Goal: Task Accomplishment & Management: Use online tool/utility

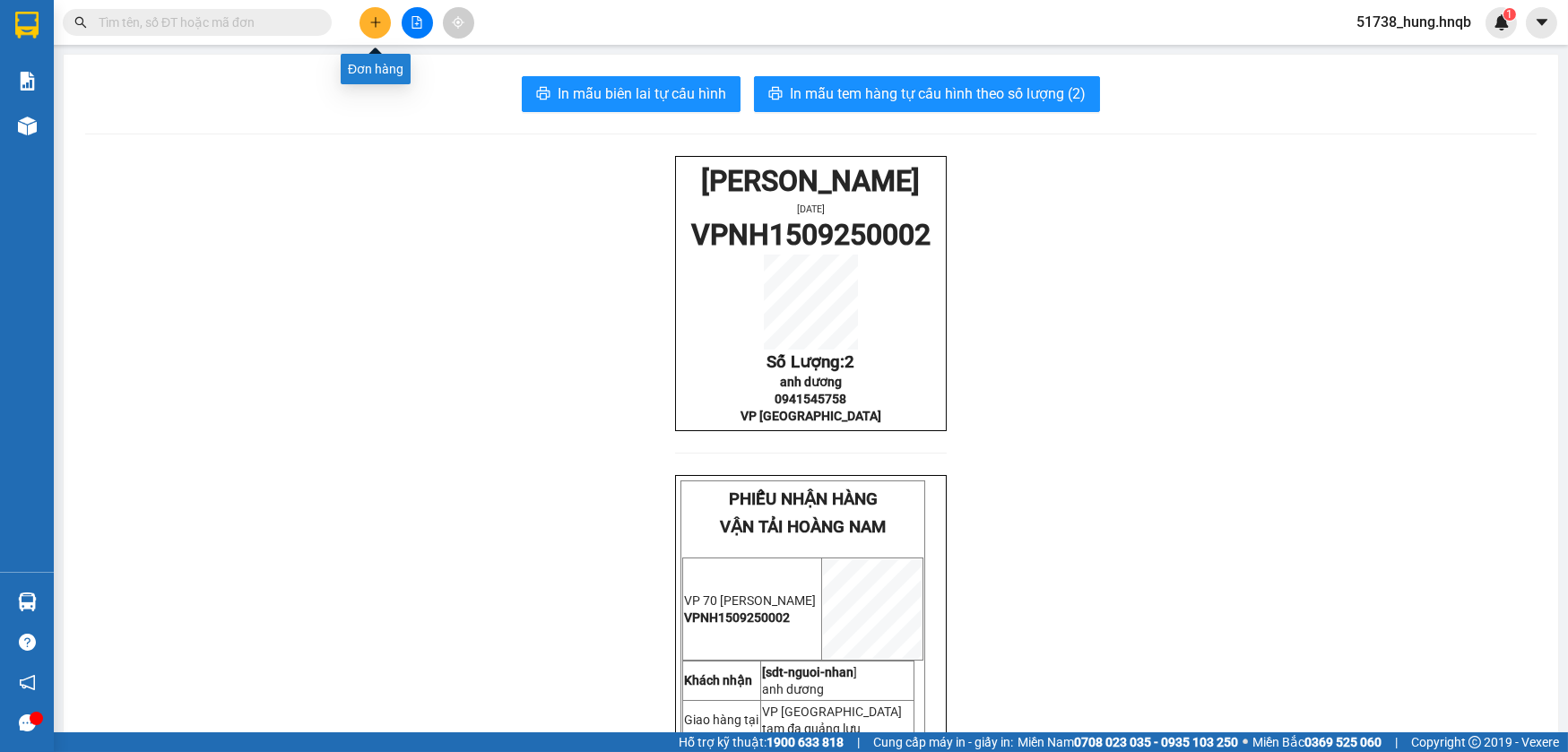
click at [373, 18] on icon "plus" at bounding box center [375, 22] width 13 height 13
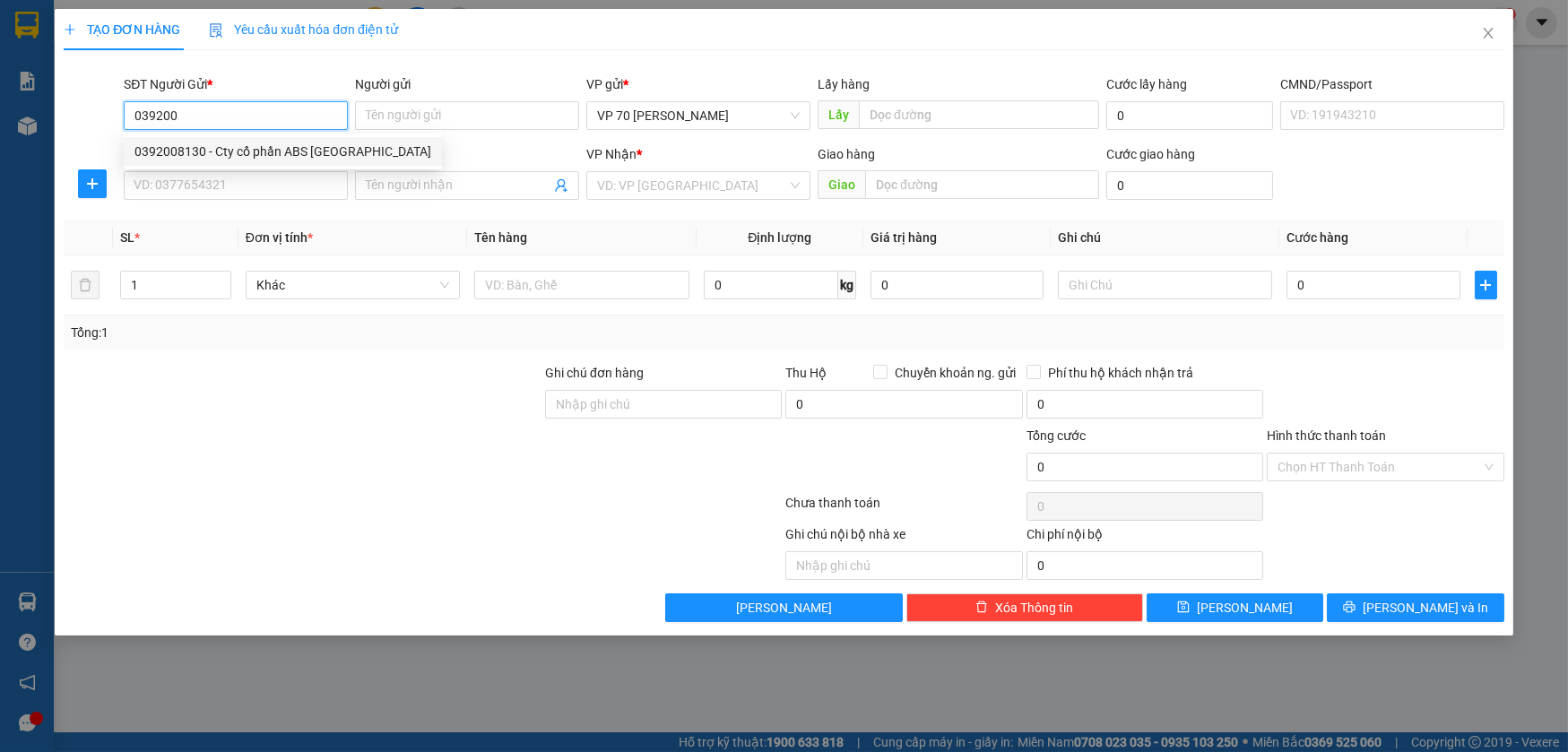
click at [262, 150] on div "0392008130 - Cty cổ phần ABS [GEOGRAPHIC_DATA]" at bounding box center [282, 151] width 296 height 20
type input "0392008130"
type input "Cty cổ phần ABS [GEOGRAPHIC_DATA]"
type input "[PERSON_NAME]"
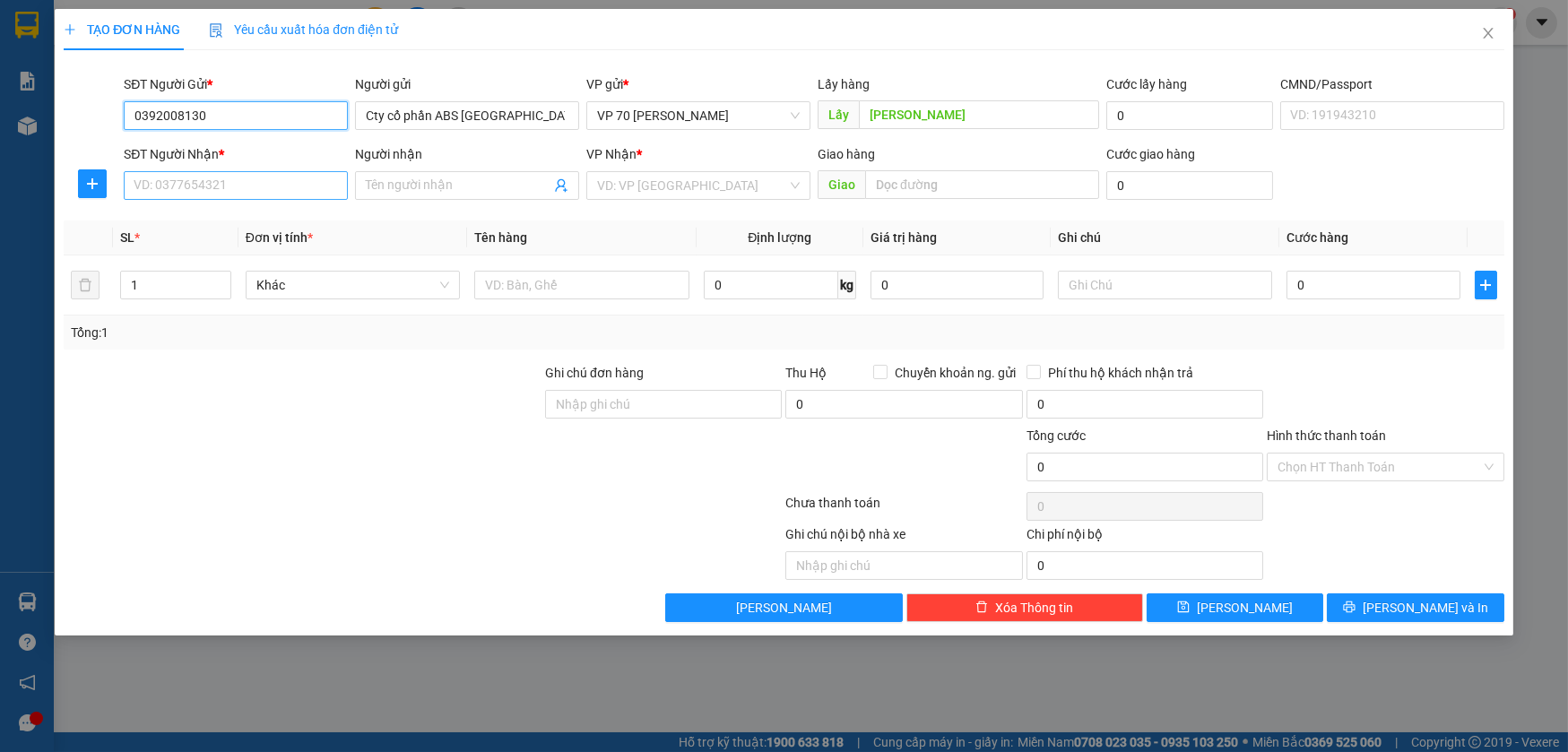
type input "0392008130"
click at [241, 196] on input "SĐT Người Nhận *" at bounding box center [235, 185] width 224 height 29
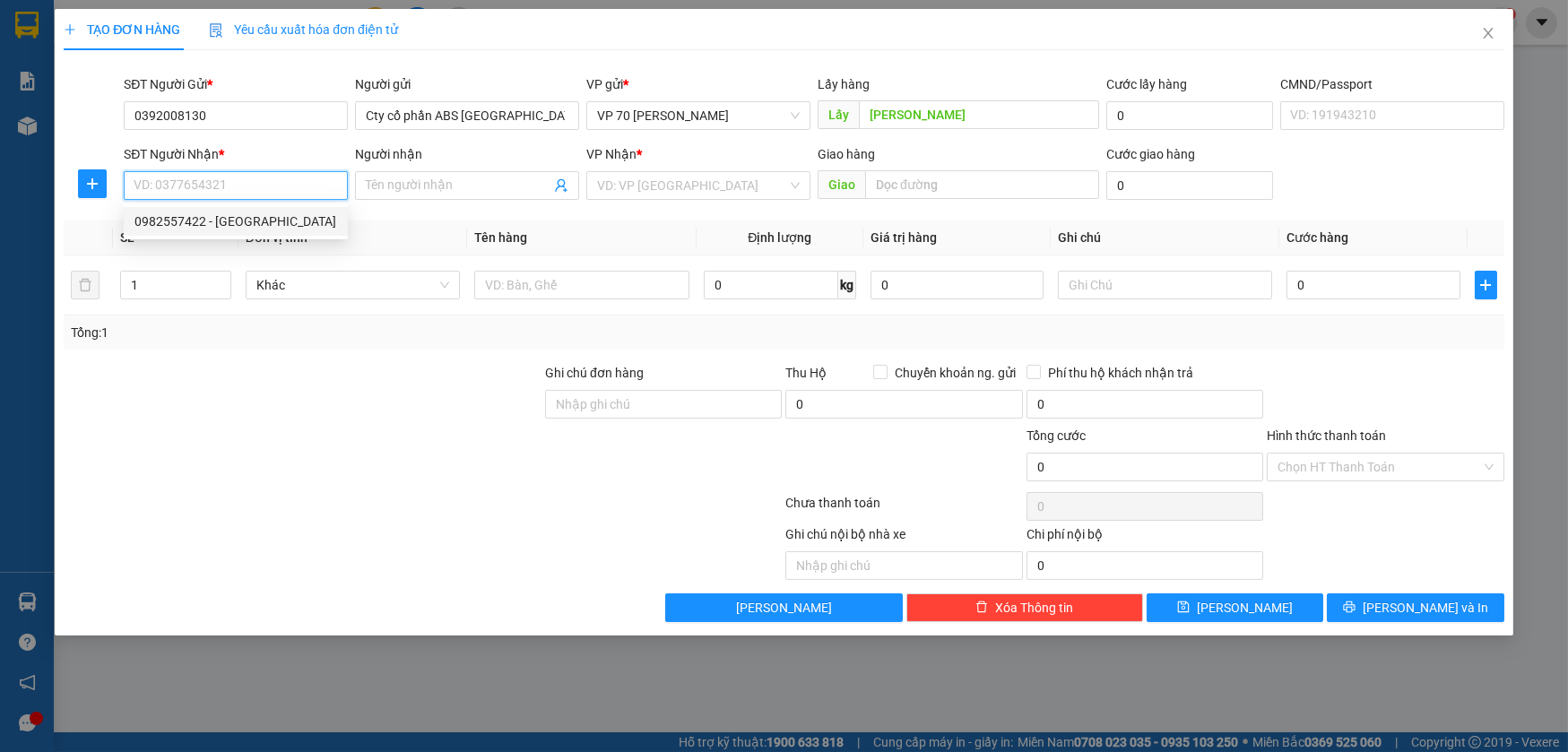
click at [233, 223] on div "0982557422 - [GEOGRAPHIC_DATA]" at bounding box center [236, 222] width 203 height 20
type input "0982557422"
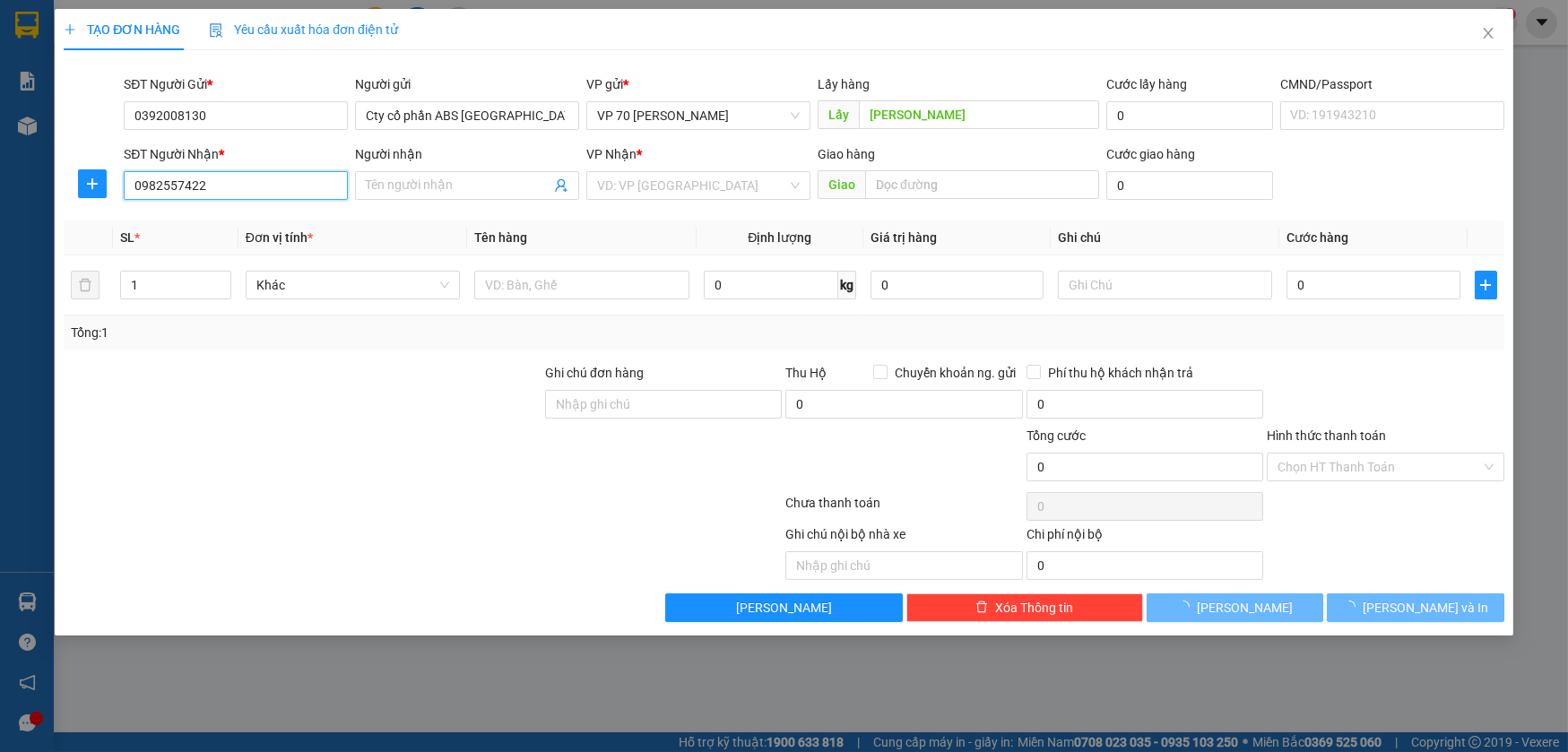
type input "[PERSON_NAME][GEOGRAPHIC_DATA]"
type input "quảng tiến"
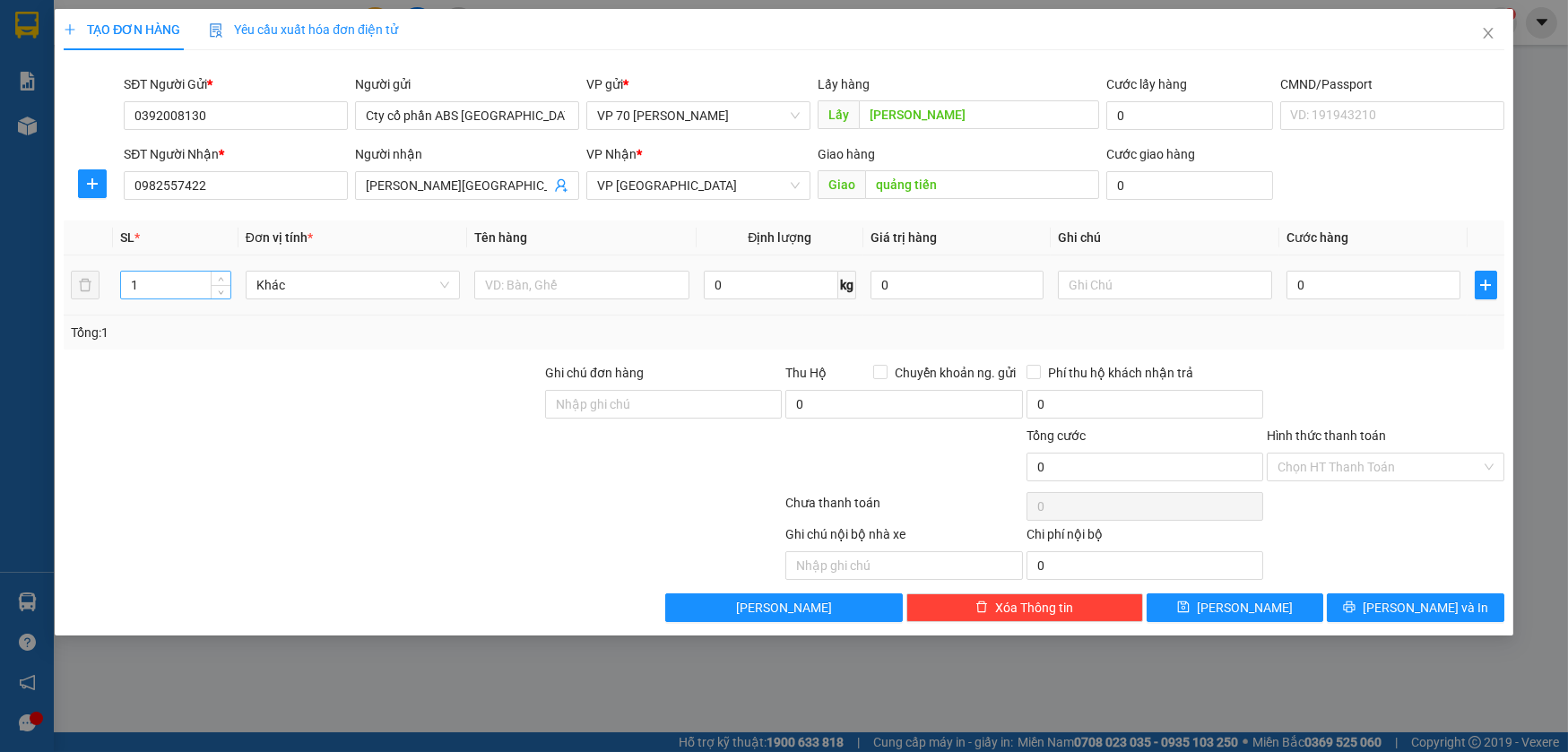
click at [181, 279] on input "1" at bounding box center [175, 284] width 108 height 27
type input "11"
click at [525, 288] on input "text" at bounding box center [582, 284] width 215 height 29
type input "4 thùng 6bao 1 cattong"
click at [1379, 293] on input "0" at bounding box center [1373, 284] width 173 height 29
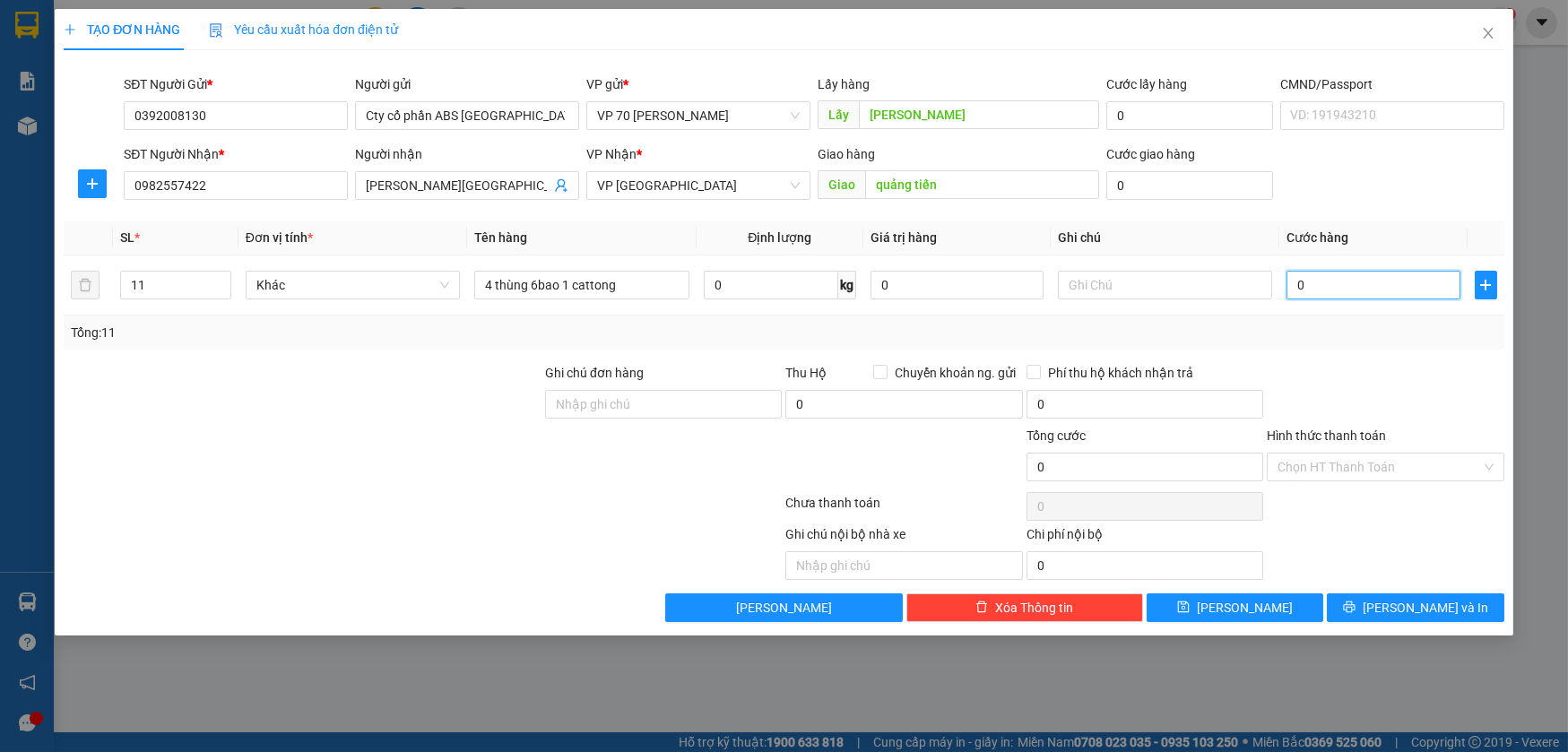
type input "3"
type input "30"
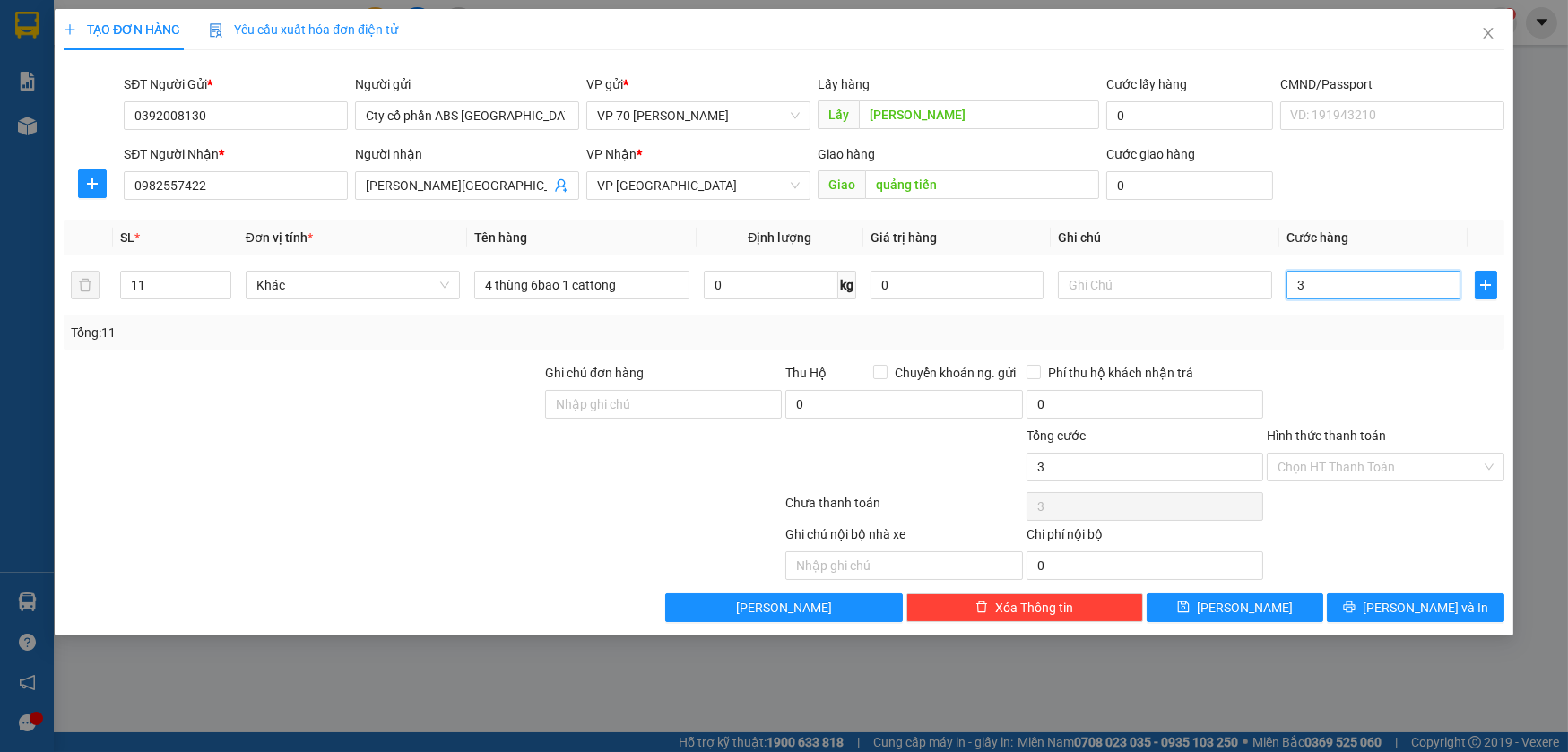
type input "30"
type input "300"
type input "3.000"
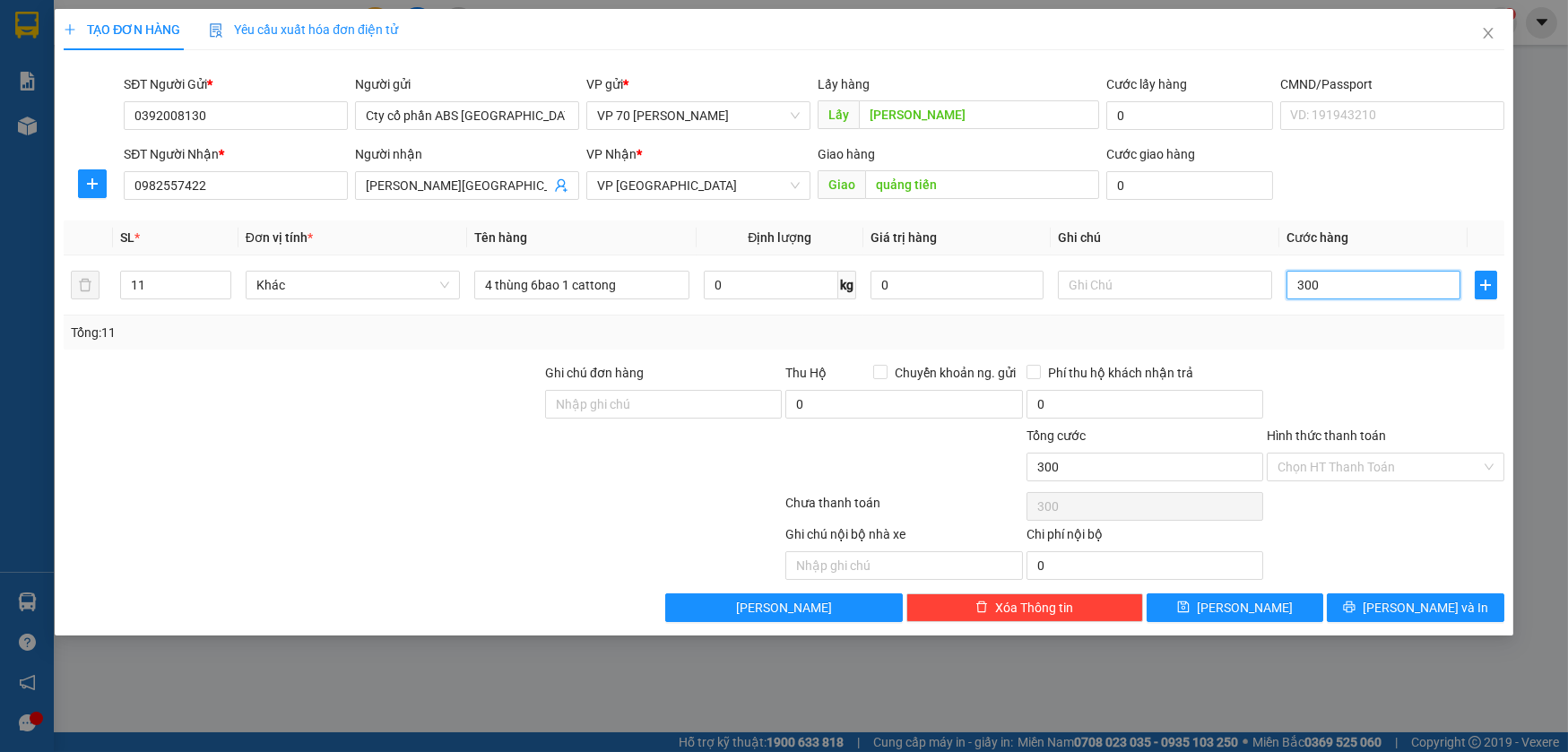
type input "3.000"
type input "30.000"
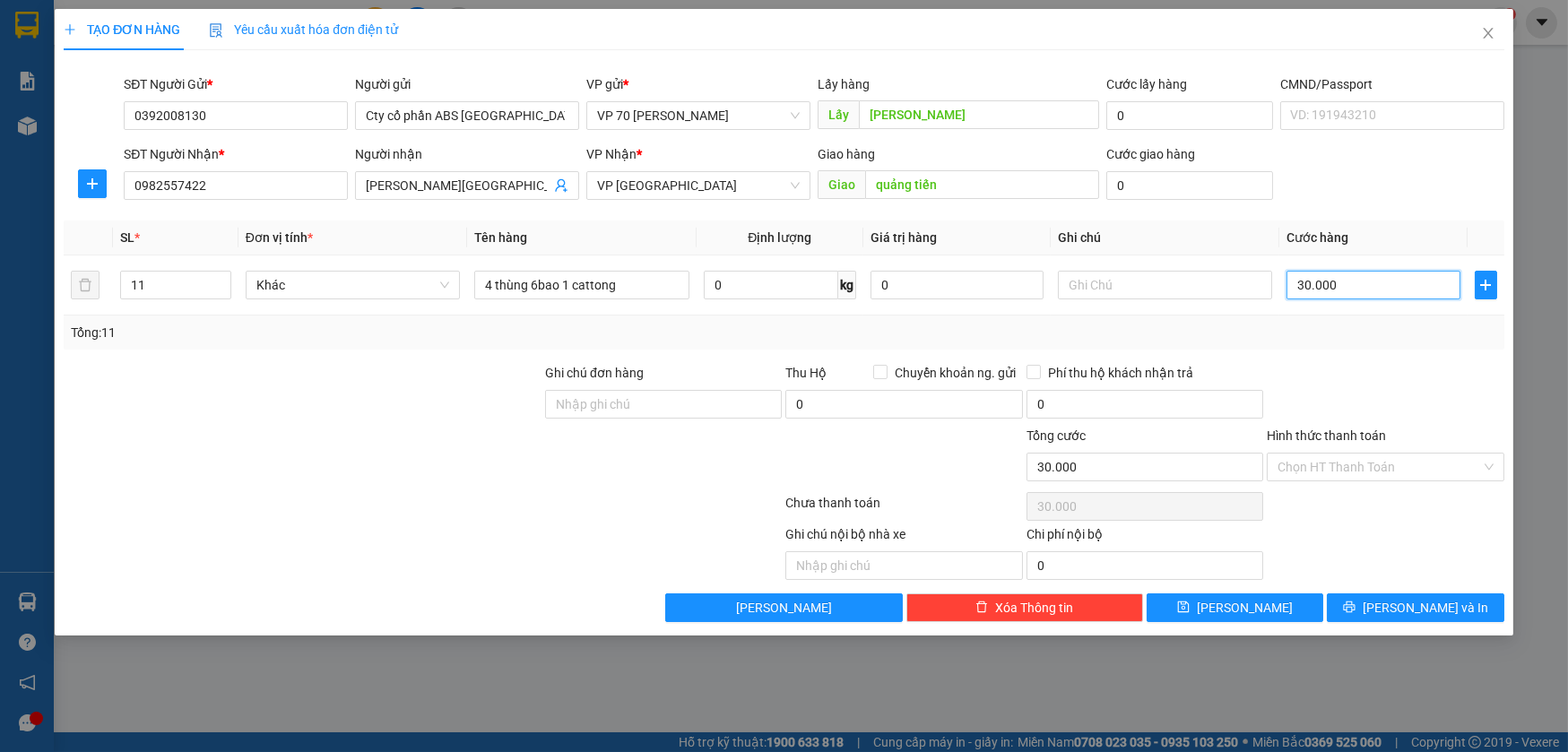
type input "300.000"
click at [890, 565] on input "text" at bounding box center [904, 565] width 237 height 29
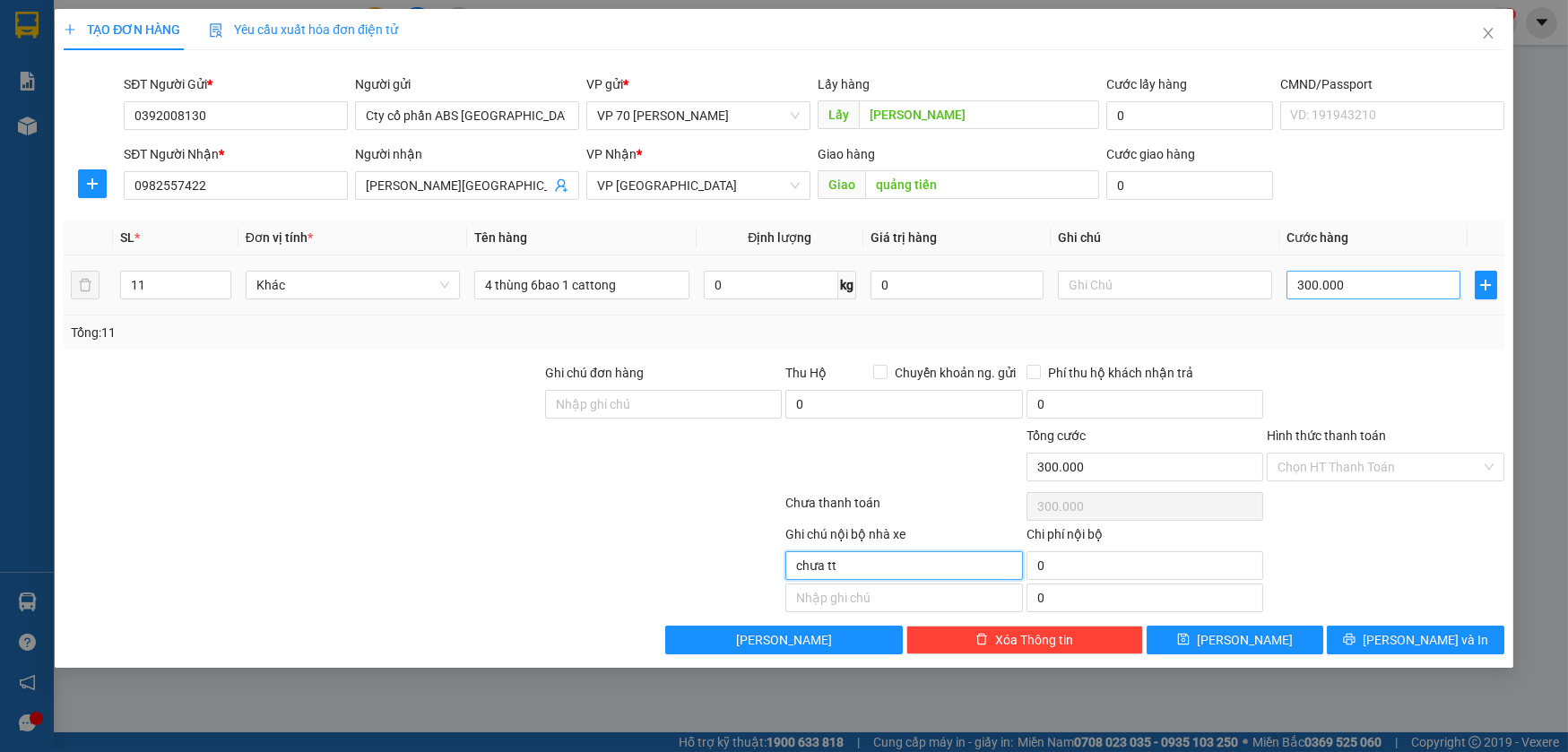
type input "chưa tt"
click at [1365, 282] on input "300.000" at bounding box center [1373, 284] width 173 height 29
type input "0\"
type input "0"
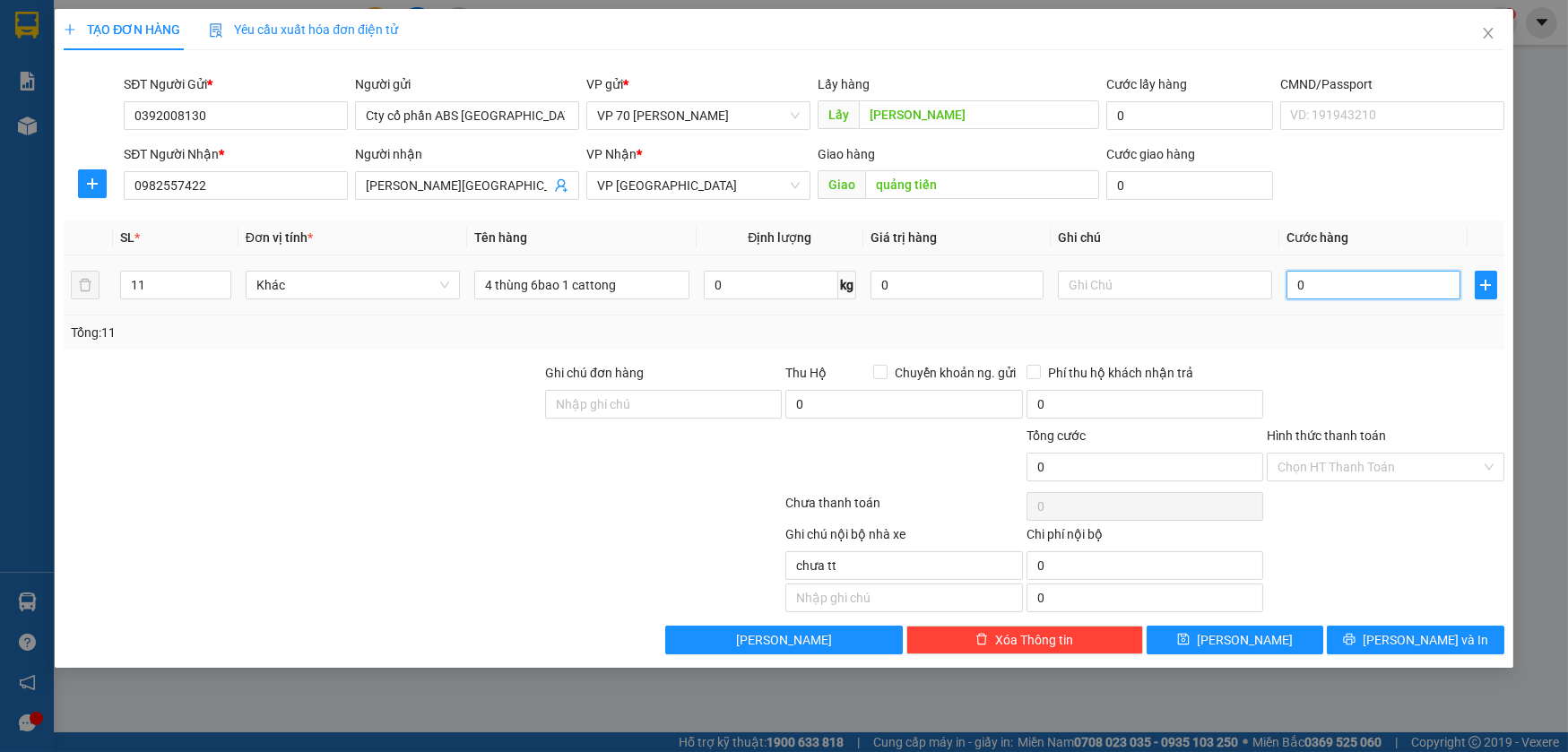
type input "04"
type input "4"
type input "046"
type input "46"
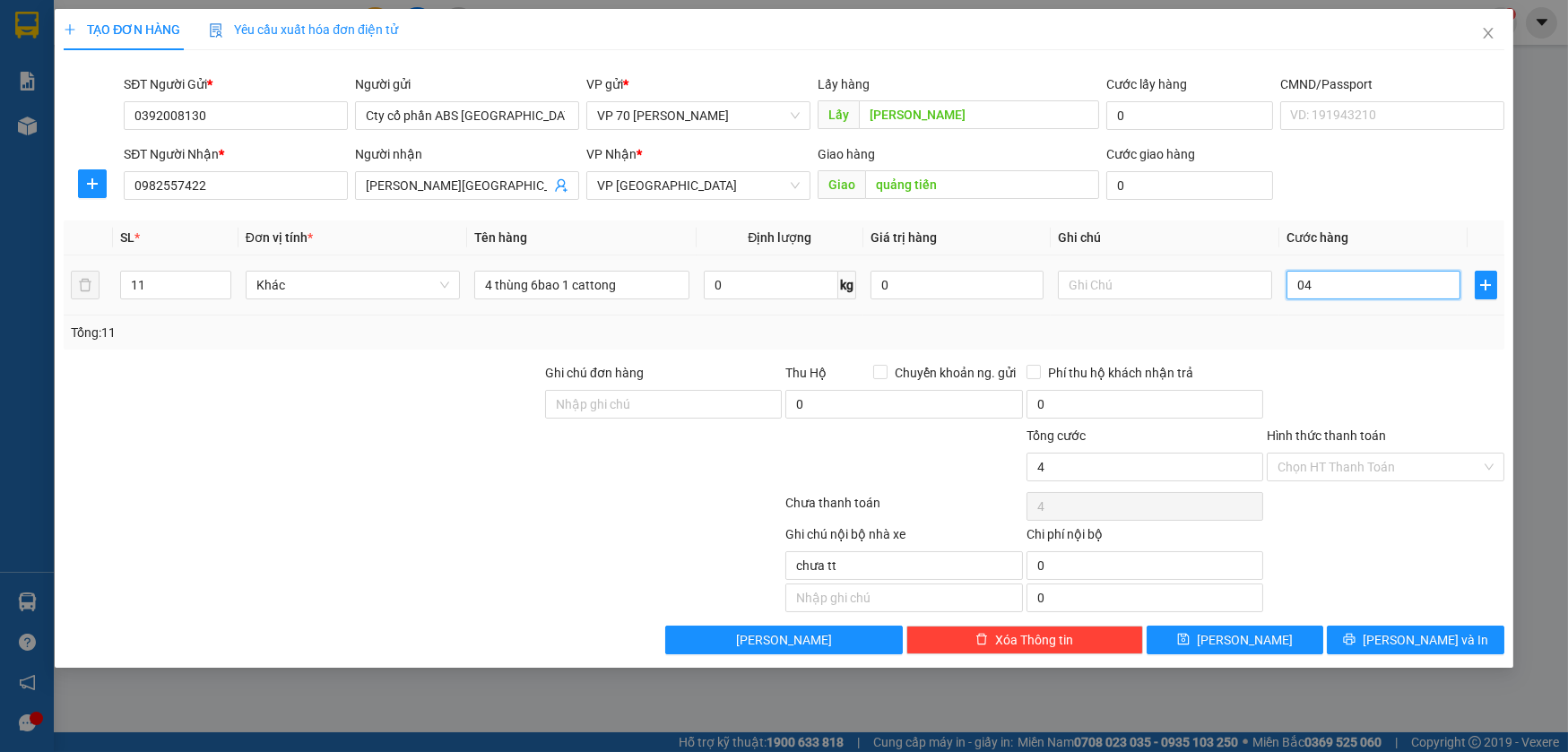
type input "46"
type input "0.460"
type input "460"
type input "04.600"
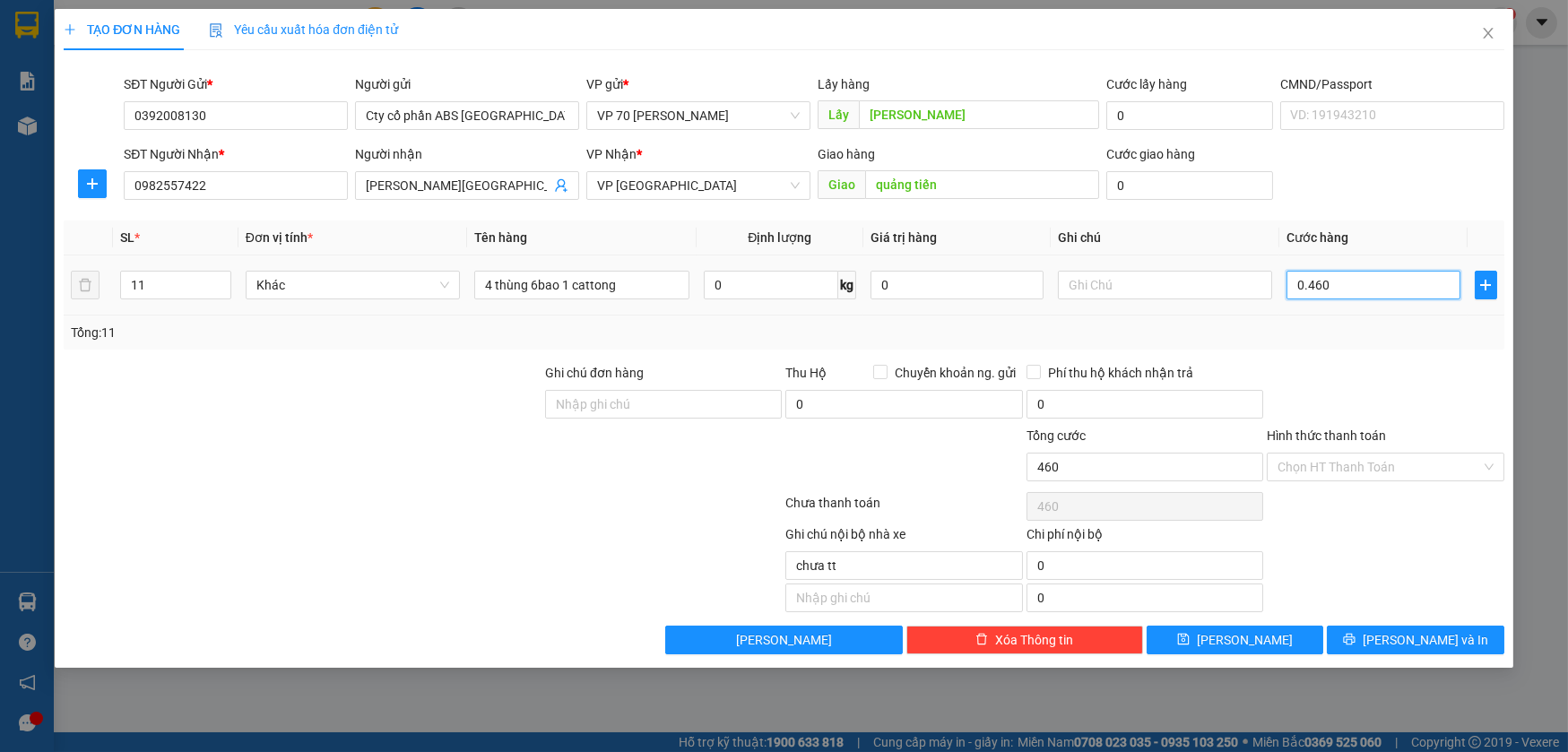
type input "4.600"
type input "046.000"
type input "46.000"
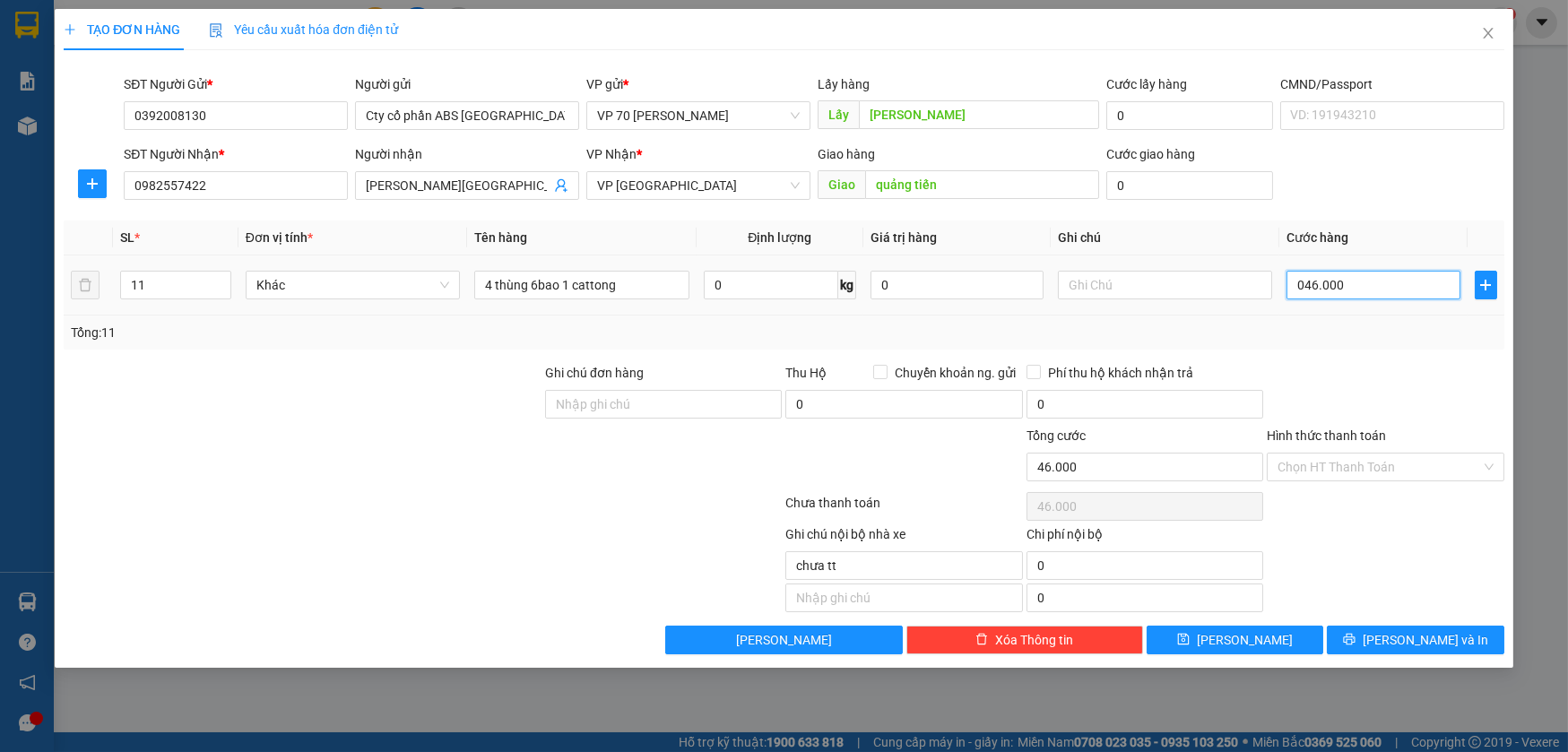
type input "0.460.000"
type input "460.000"
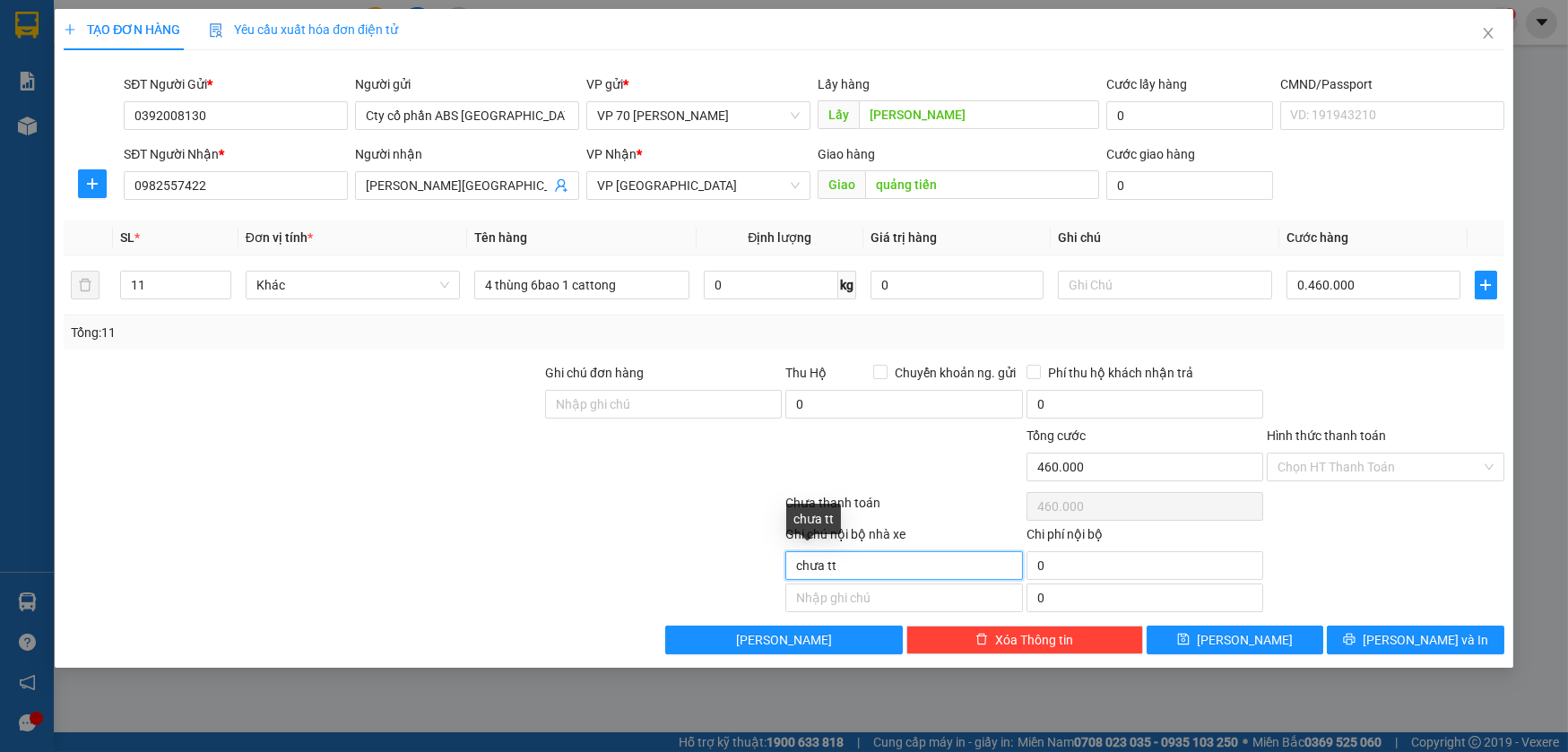
type input "460.000"
click at [926, 565] on input "chưa tt" at bounding box center [904, 565] width 237 height 29
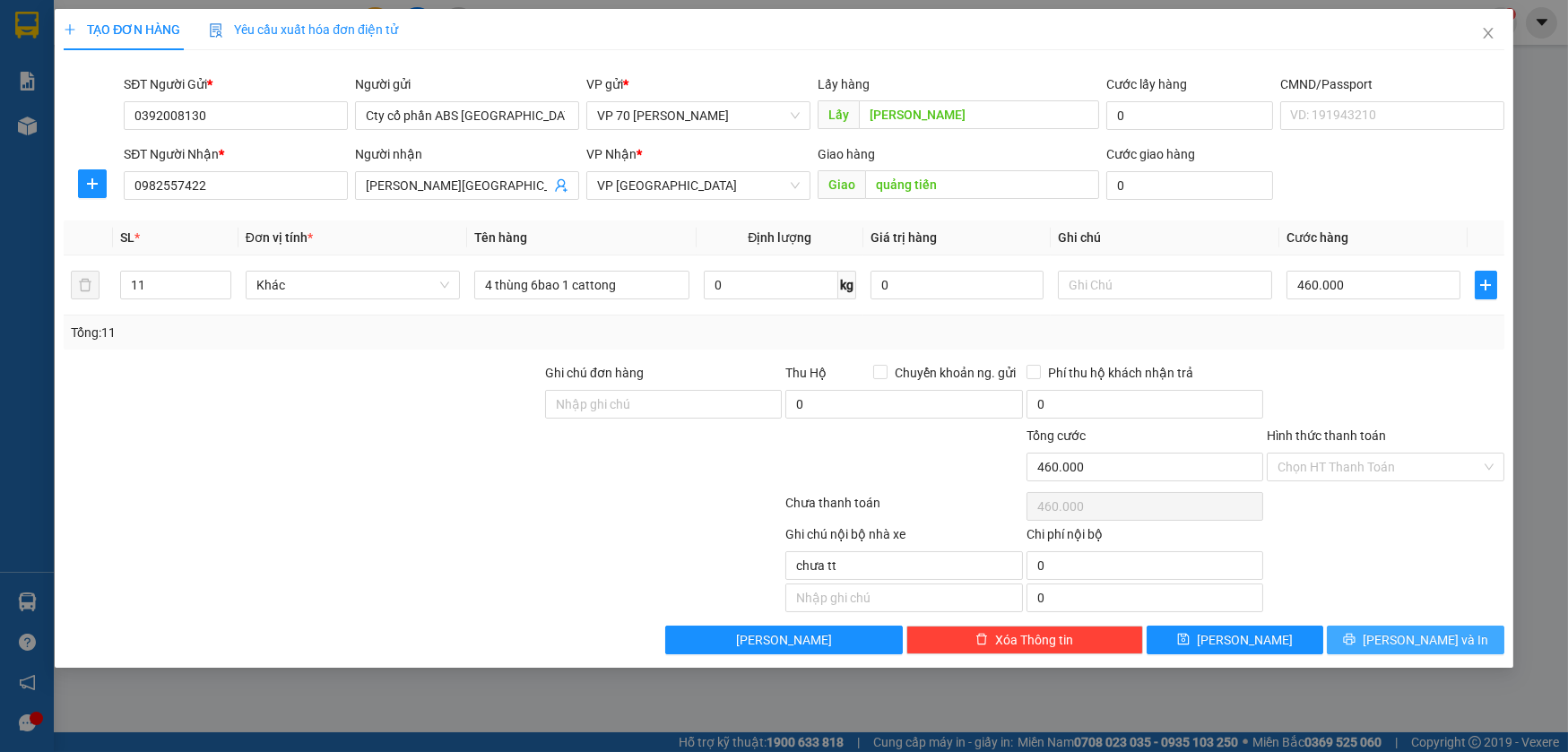
click at [1400, 634] on span "[PERSON_NAME] và In" at bounding box center [1425, 641] width 125 height 20
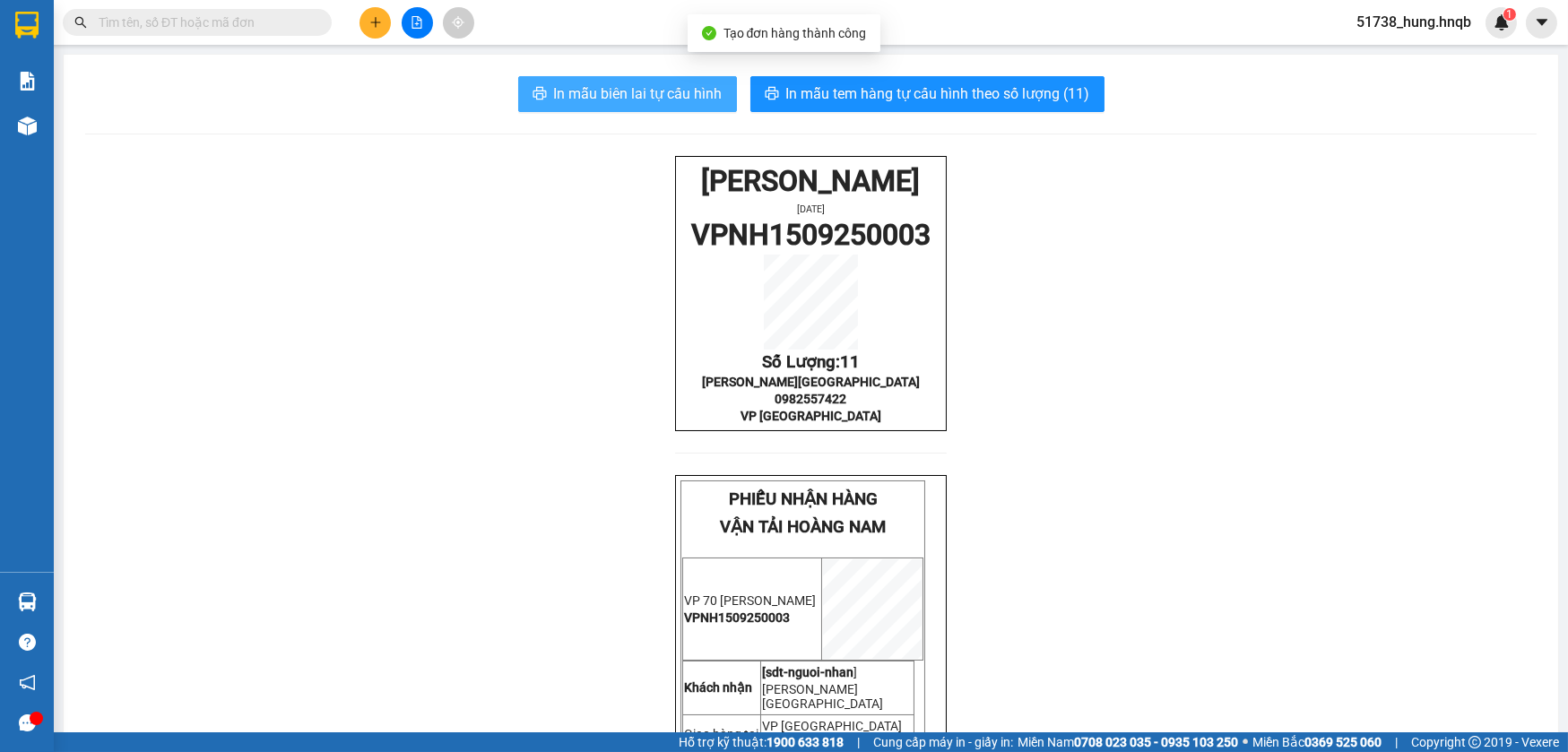
click at [632, 100] on span "In mẫu biên lai tự cấu hình" at bounding box center [637, 94] width 168 height 23
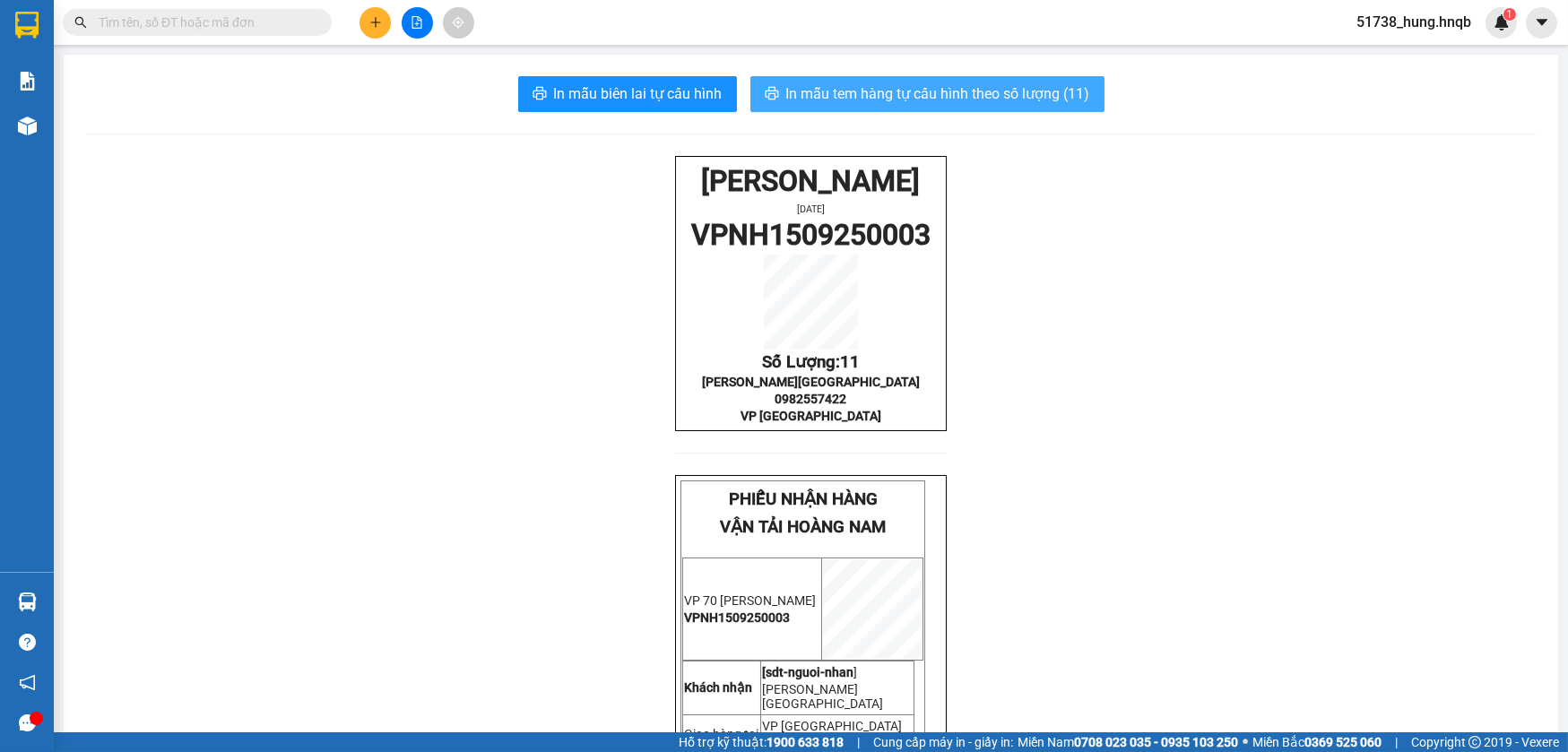
click at [1034, 84] on span "In mẫu tem hàng tự cấu hình theo số lượng (11)" at bounding box center [939, 94] width 304 height 23
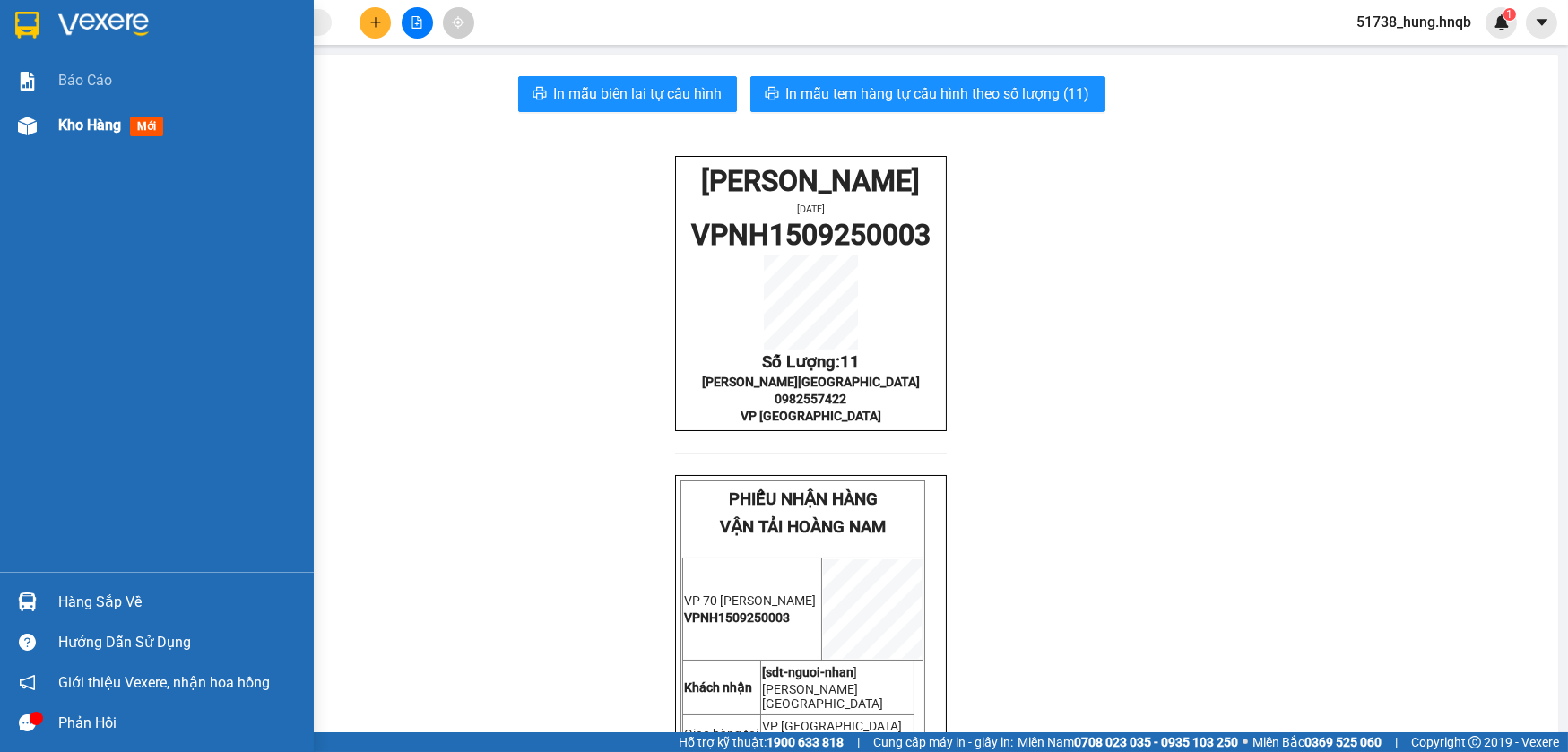
click at [23, 113] on div at bounding box center [28, 126] width 32 height 32
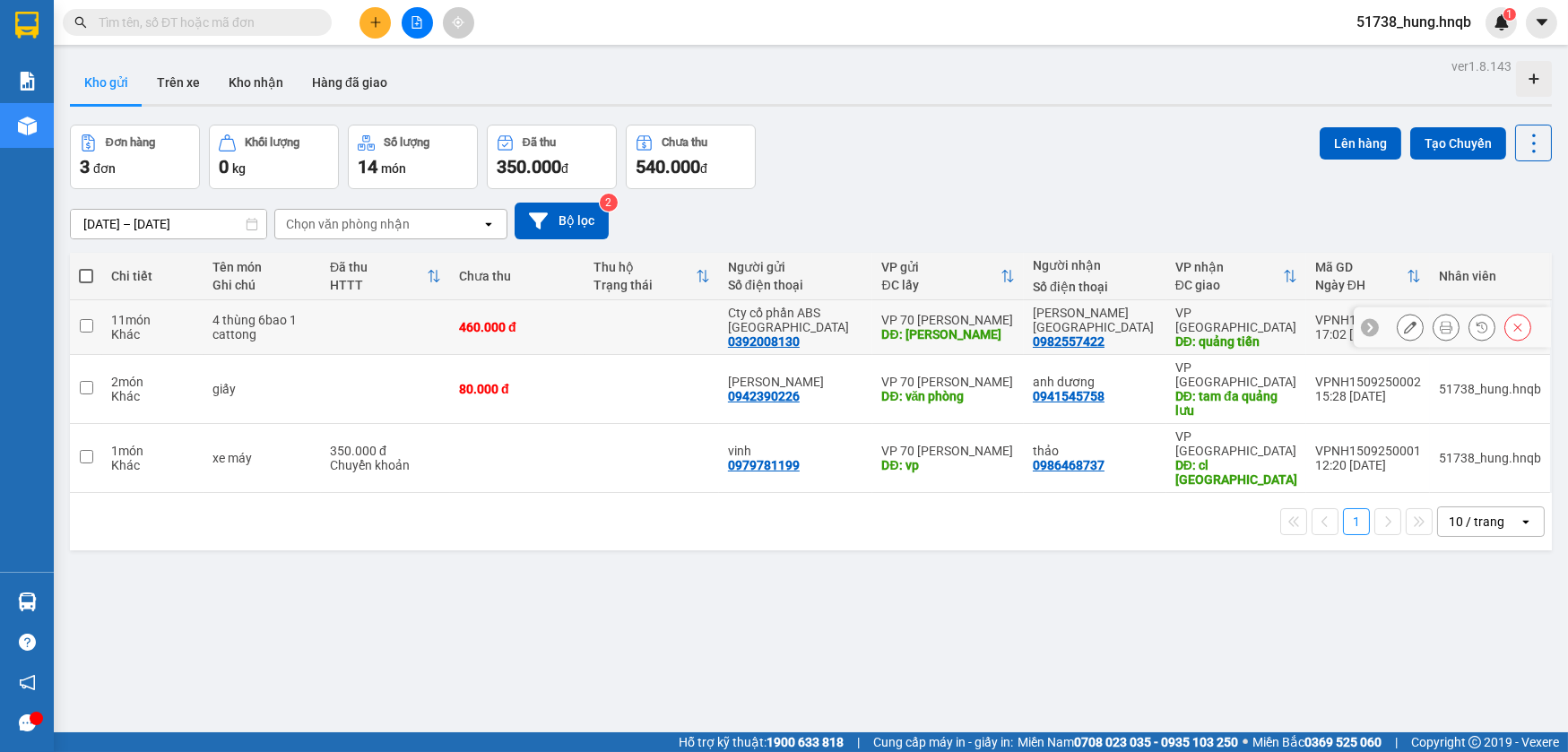
click at [447, 320] on td at bounding box center [386, 327] width 129 height 55
checkbox input "true"
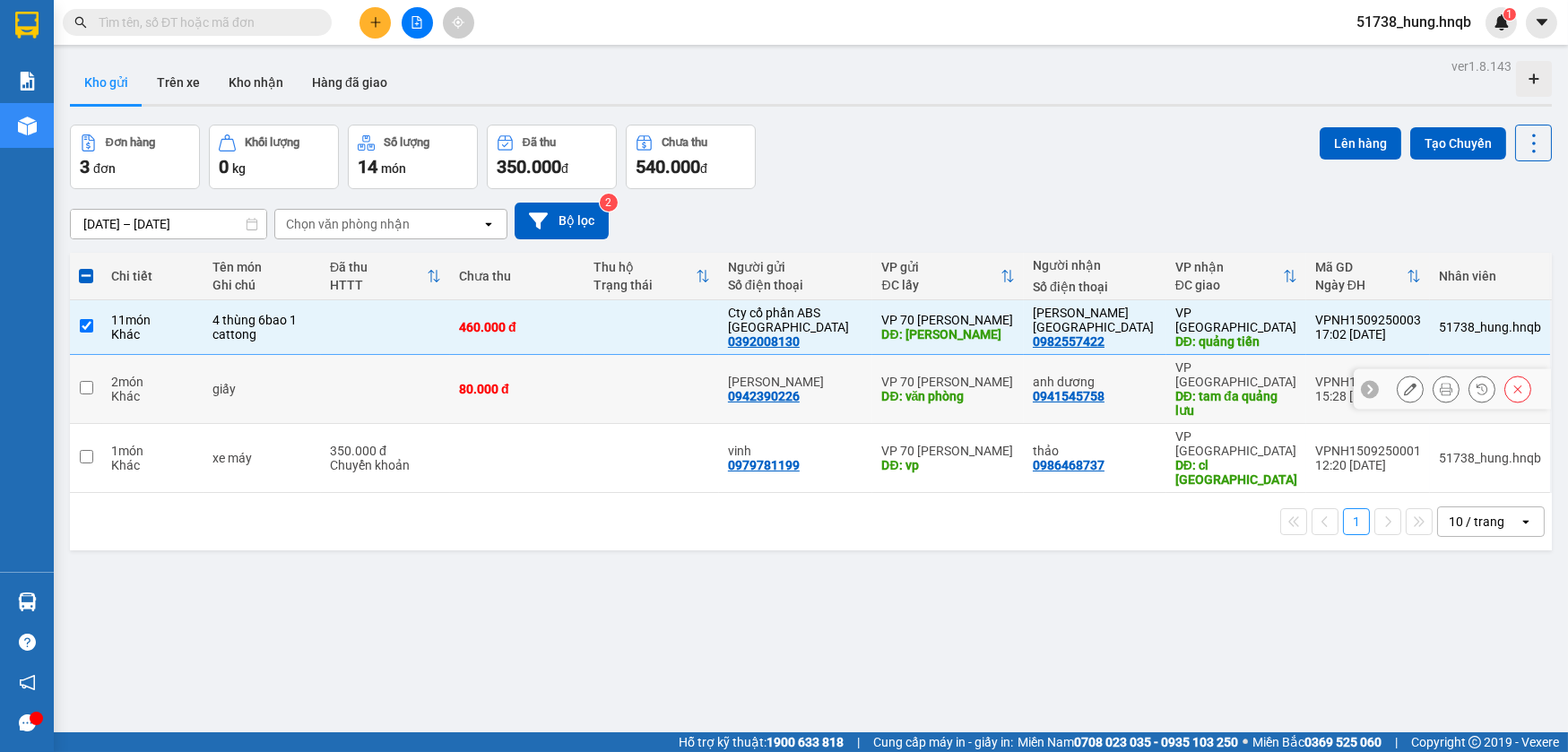
click at [434, 394] on td at bounding box center [386, 389] width 129 height 69
checkbox input "true"
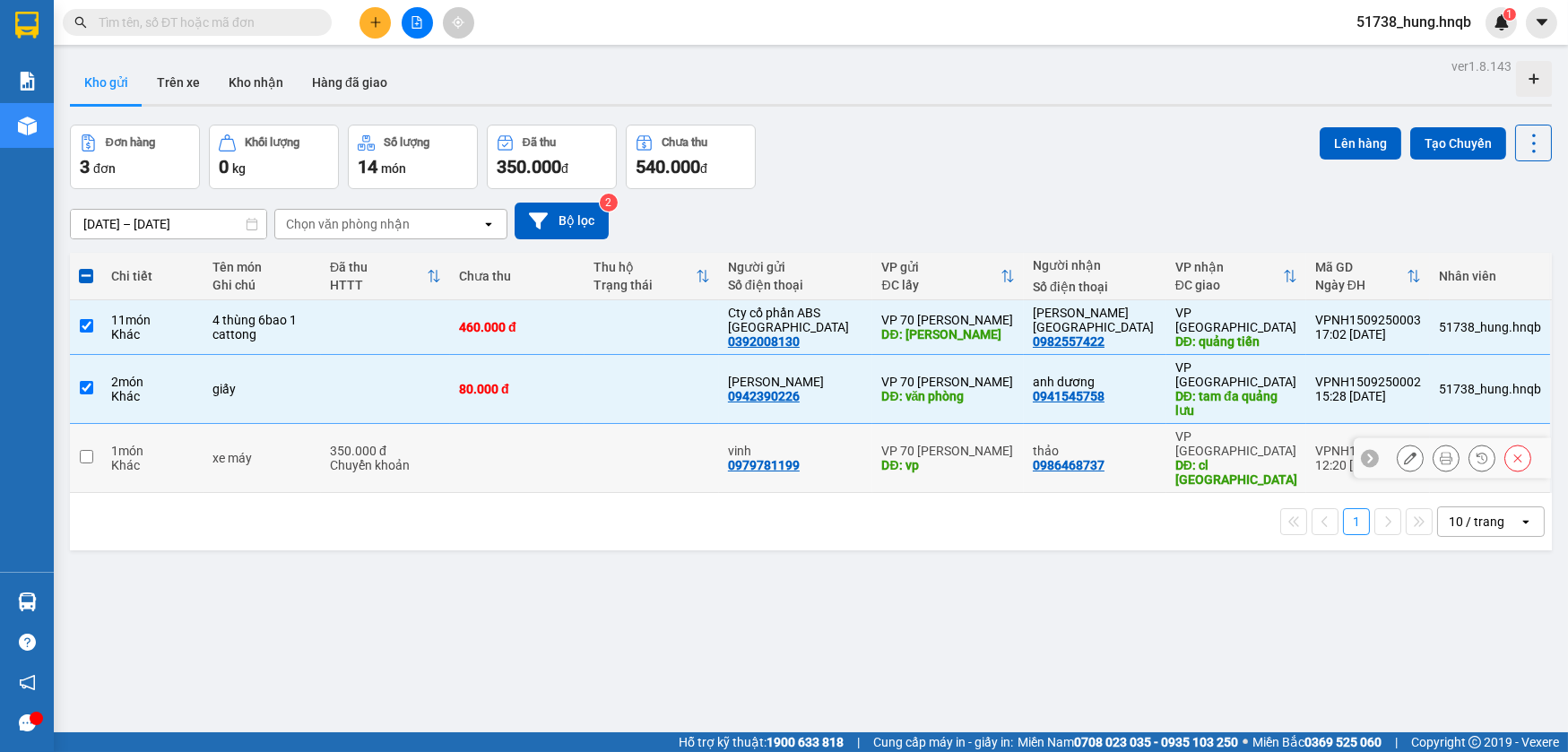
click at [437, 459] on div "Chuyển khoản" at bounding box center [386, 466] width 111 height 14
checkbox input "true"
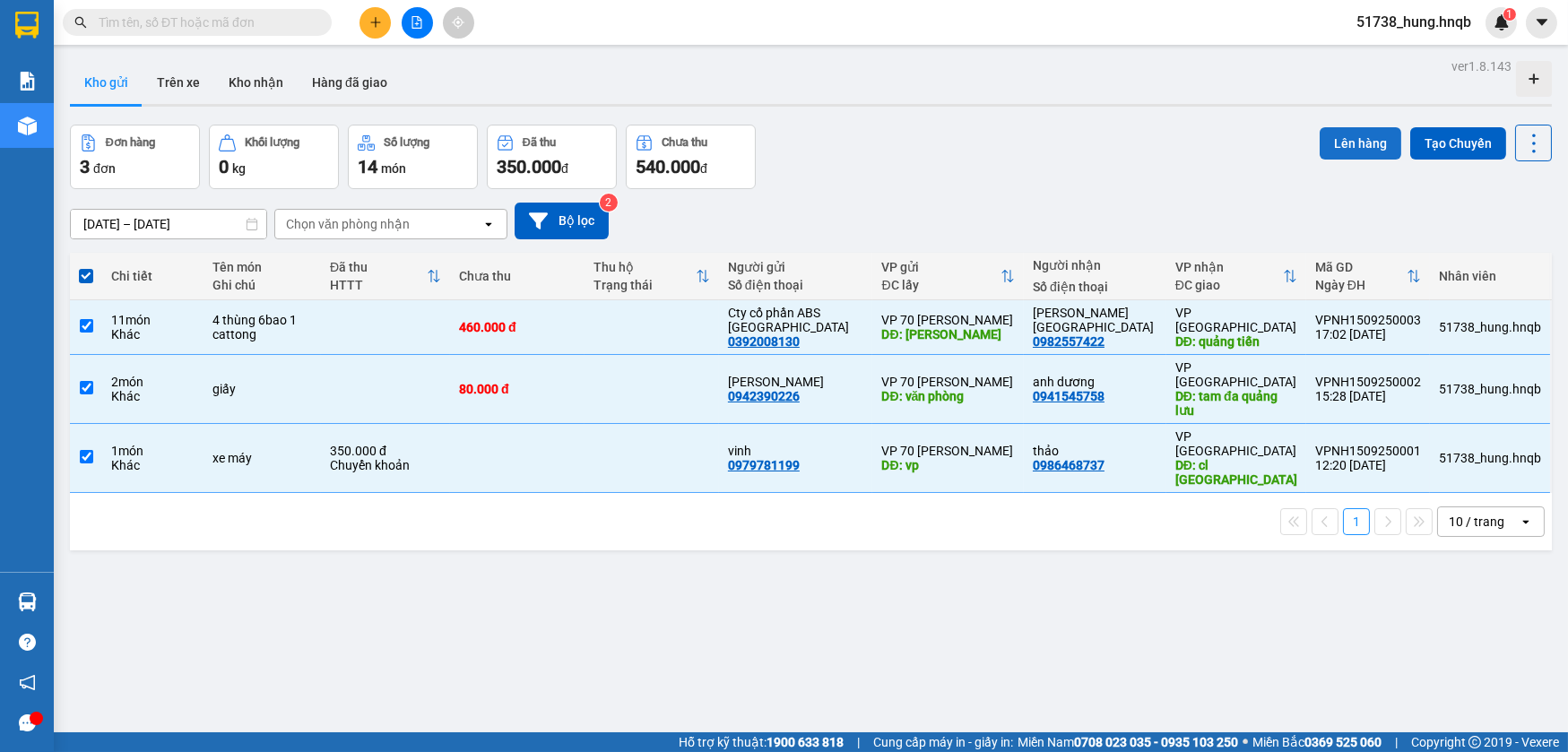
click at [1345, 141] on button "Lên hàng" at bounding box center [1360, 143] width 82 height 32
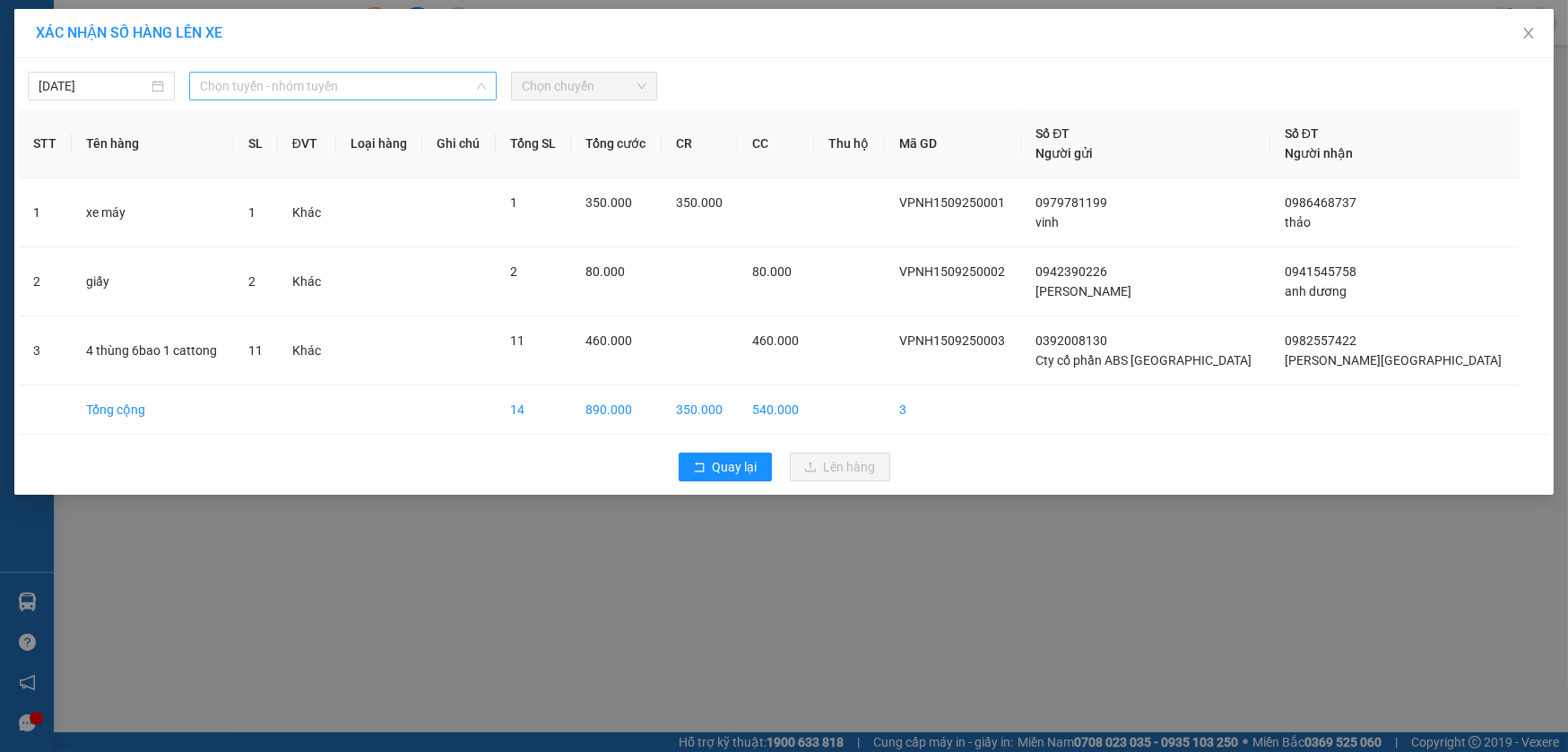
click at [268, 78] on span "Chọn tuyến - nhóm tuyến" at bounding box center [343, 86] width 286 height 27
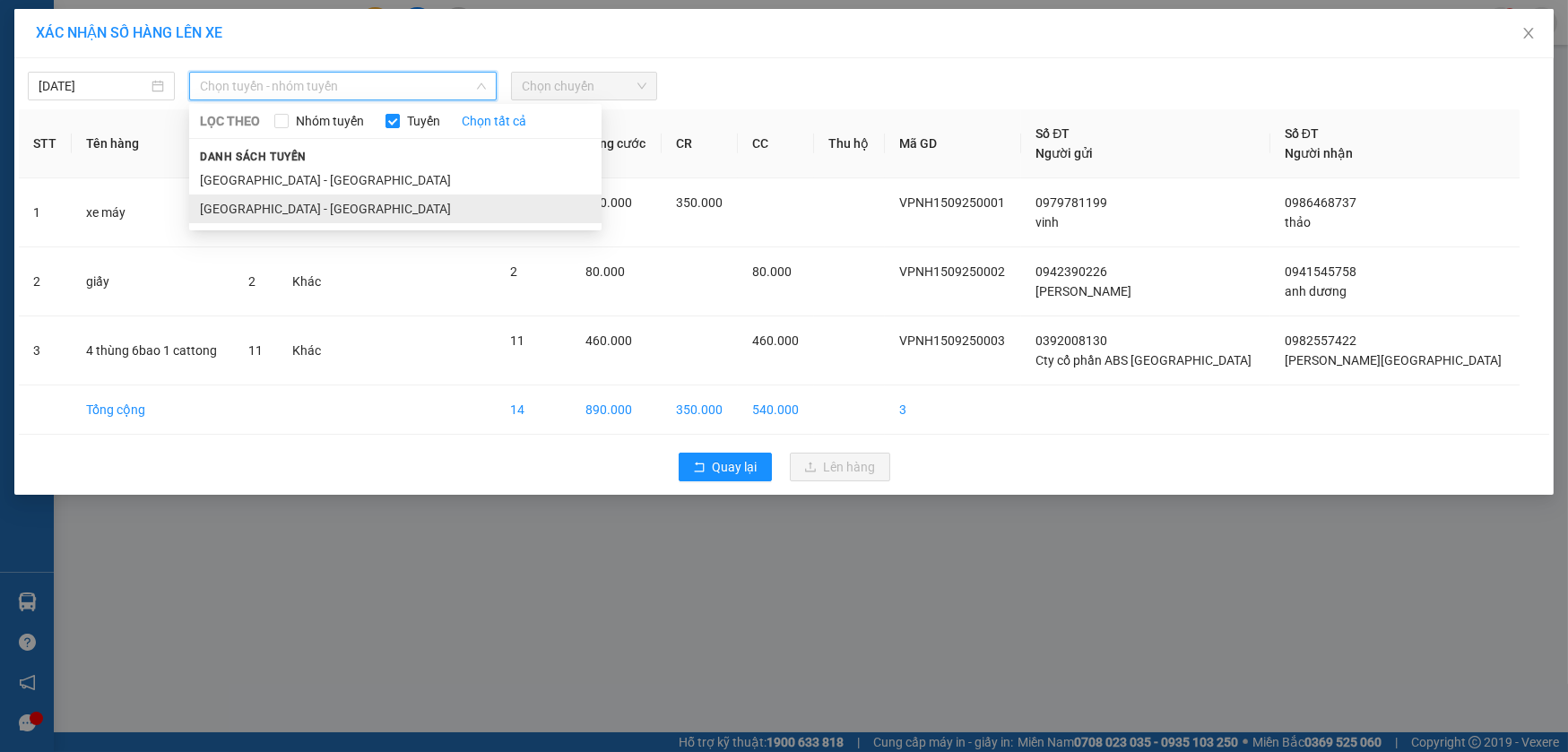
click at [261, 206] on li "[GEOGRAPHIC_DATA] - [GEOGRAPHIC_DATA]" at bounding box center [395, 209] width 413 height 29
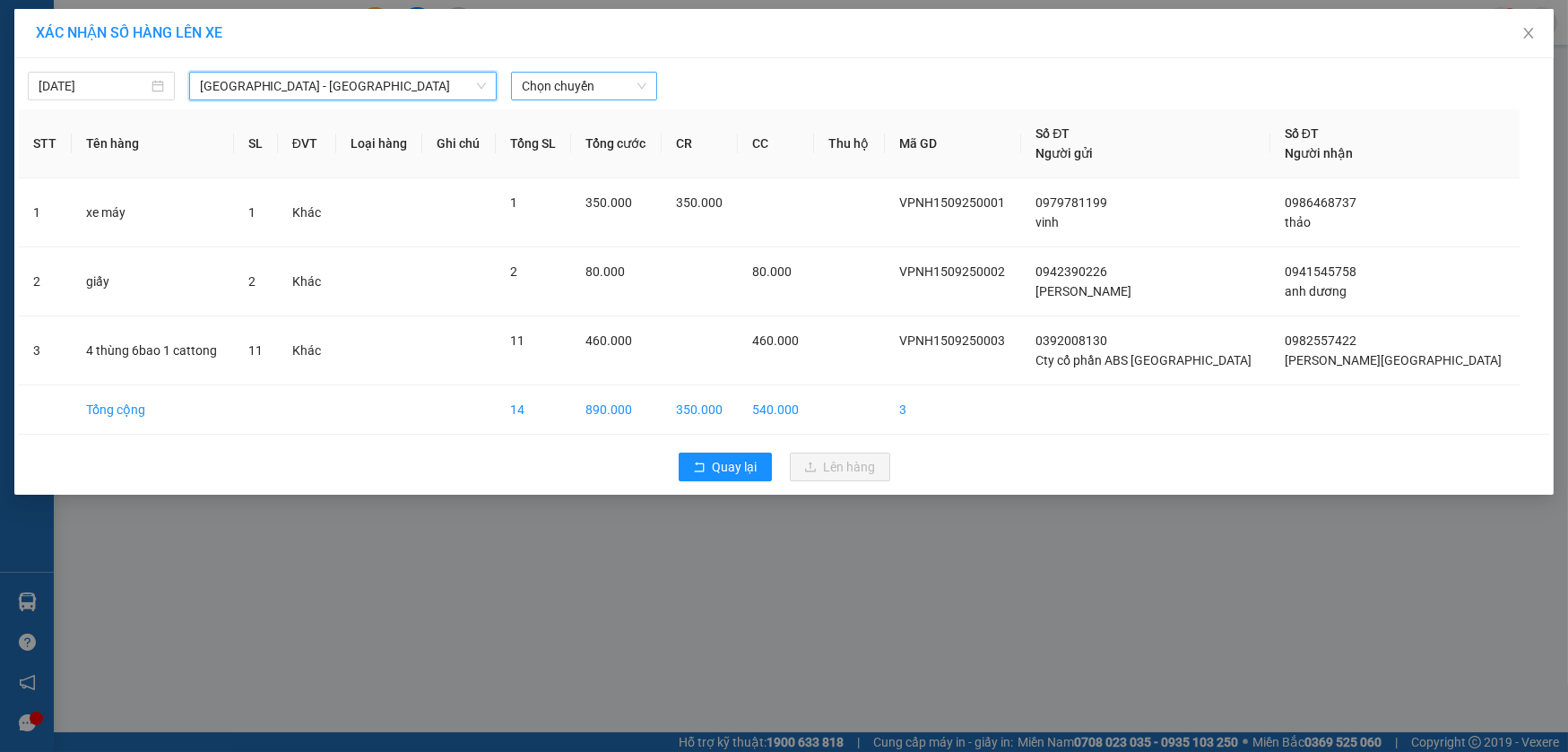
click at [632, 95] on span "Chọn chuyến" at bounding box center [585, 86] width 125 height 27
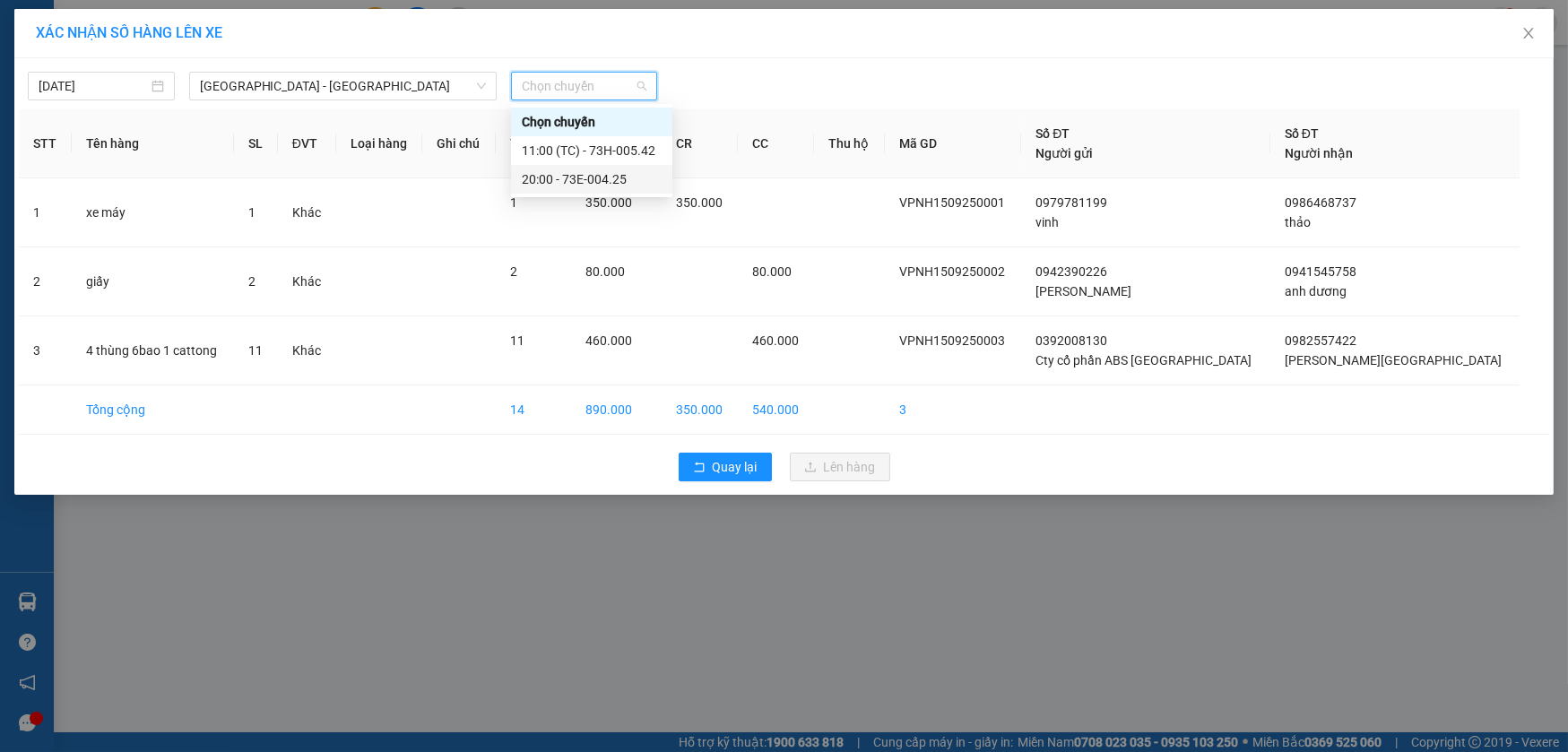
click at [601, 178] on div "20:00 - 73E-004.25" at bounding box center [592, 179] width 140 height 20
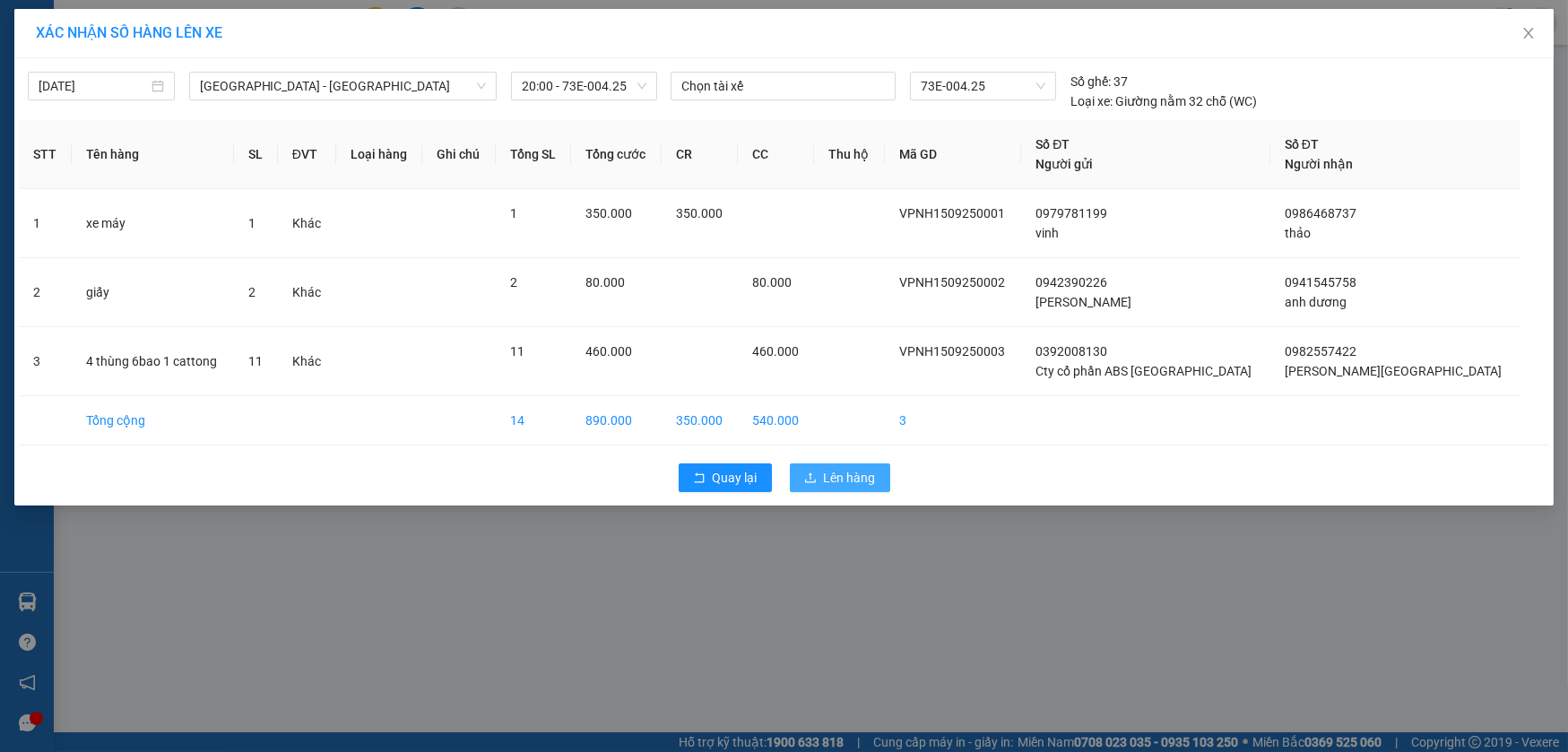
click at [833, 475] on span "Lên hàng" at bounding box center [850, 478] width 52 height 20
